Goal: Information Seeking & Learning: Check status

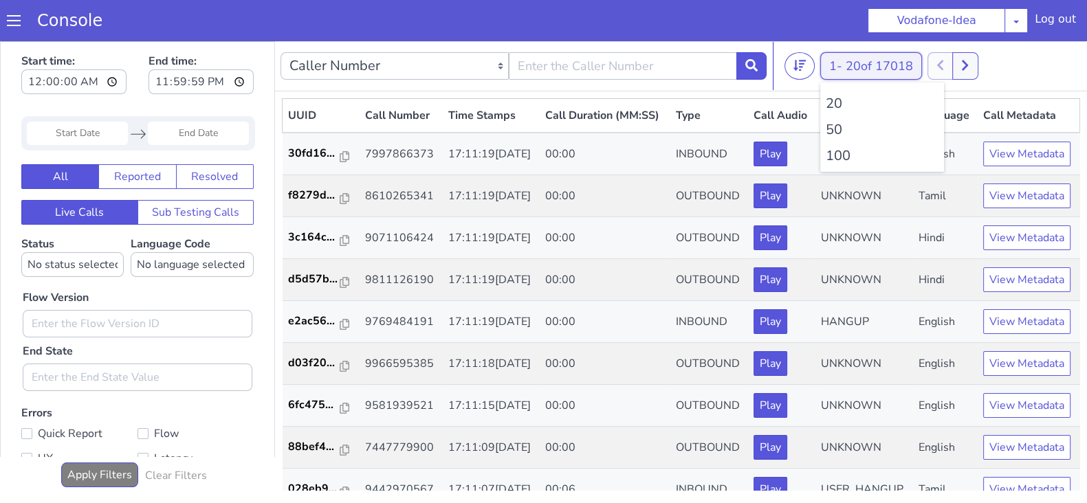
drag, startPoint x: 821, startPoint y: 63, endPoint x: 846, endPoint y: 124, distance: 65.4
click at [822, 63] on button "1 - 20 of 17018" at bounding box center [872, 66] width 102 height 28
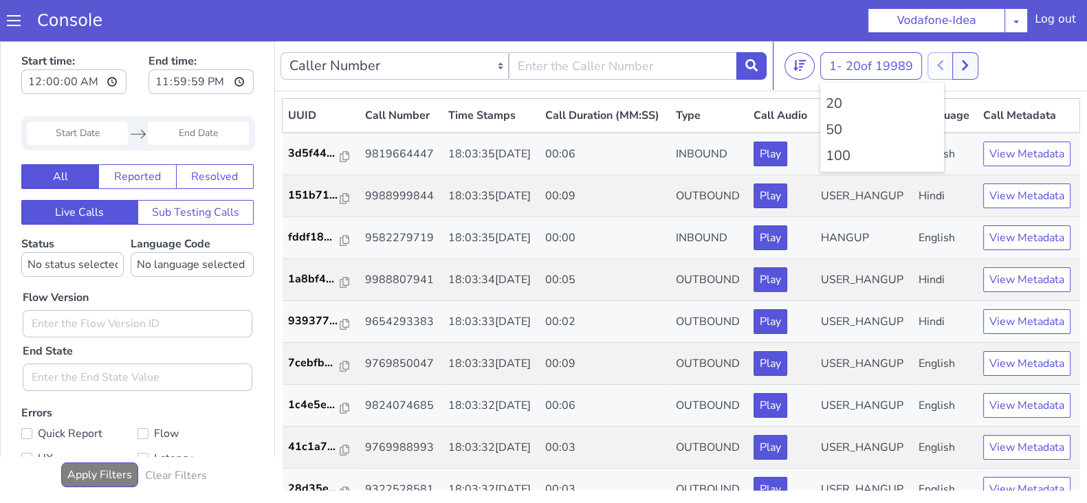
click at [840, 149] on li "100" at bounding box center [882, 156] width 113 height 21
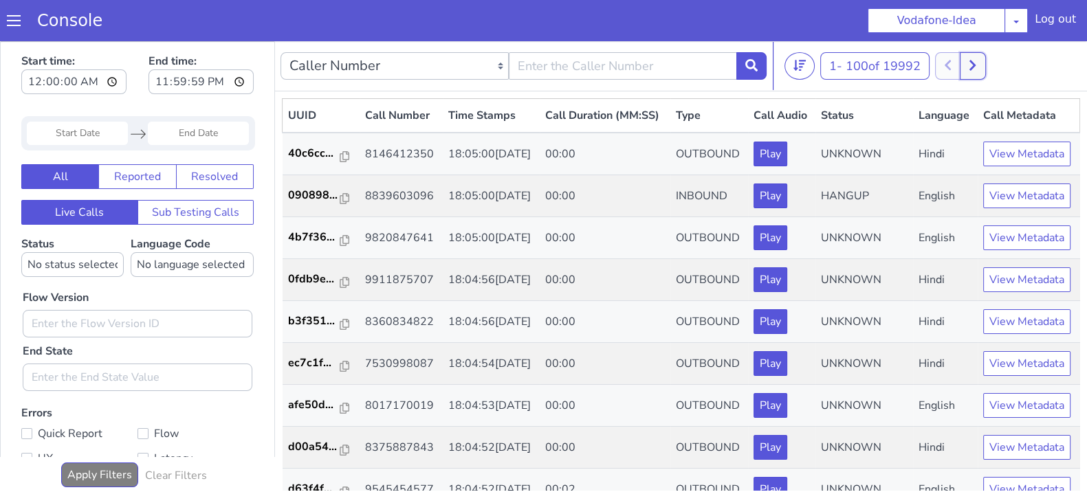
click at [983, 64] on button at bounding box center [972, 66] width 25 height 28
click at [998, 67] on button at bounding box center [987, 66] width 25 height 28
click at [997, 67] on button at bounding box center [987, 66] width 25 height 28
click at [986, 65] on button at bounding box center [987, 66] width 25 height 28
